Goal: Information Seeking & Learning: Learn about a topic

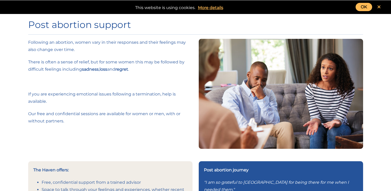
scroll to position [119, 0]
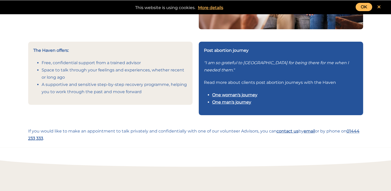
click at [217, 101] on link "One man's journey" at bounding box center [231, 101] width 39 height 5
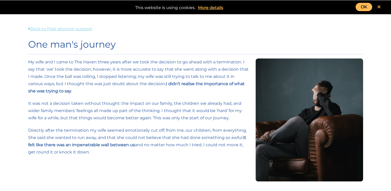
click at [84, 29] on link "Back to Post abortion support" at bounding box center [60, 28] width 64 height 5
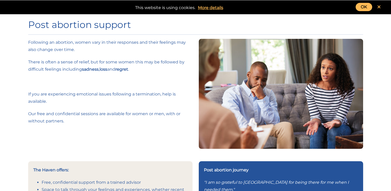
click at [365, 8] on link "OK" at bounding box center [363, 7] width 17 height 8
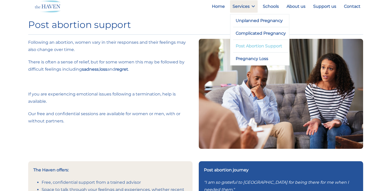
click at [245, 46] on link "Post Abortion Support" at bounding box center [261, 46] width 56 height 12
